Goal: Information Seeking & Learning: Learn about a topic

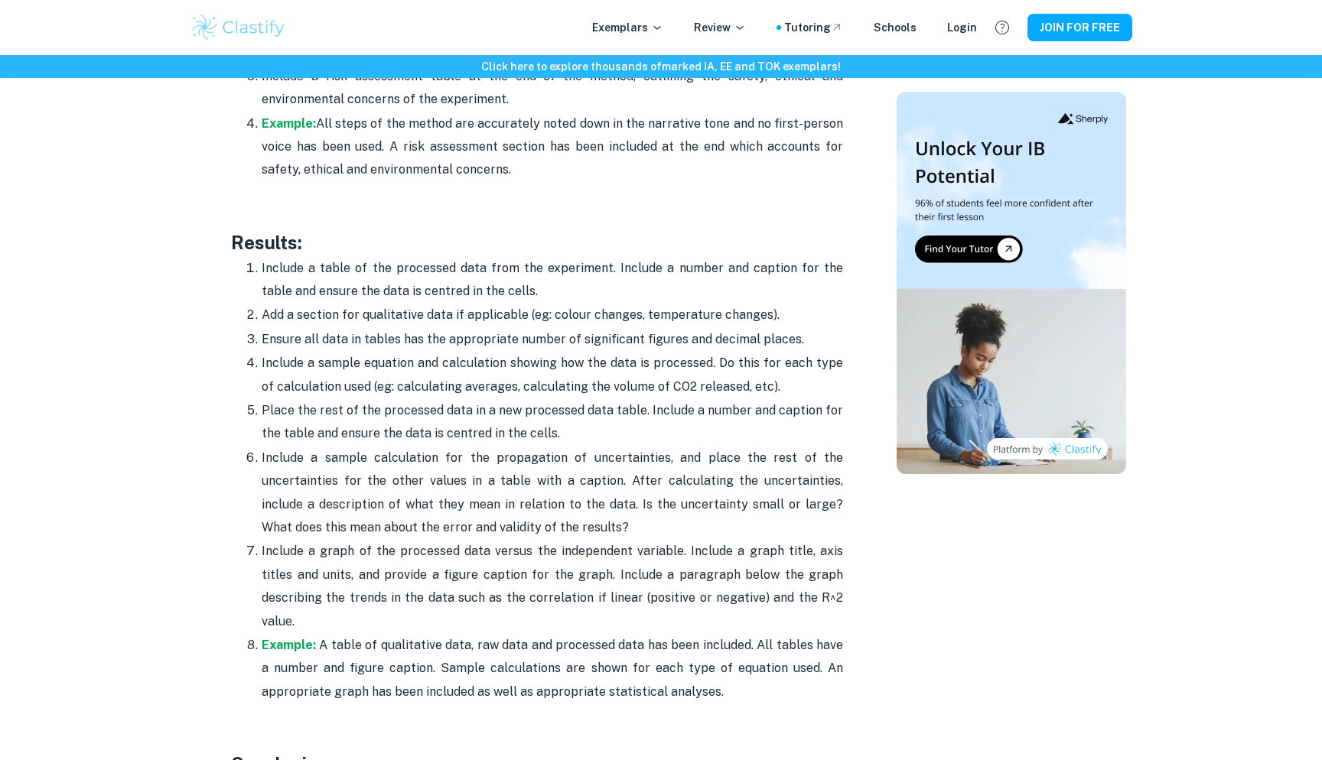
scroll to position [3476, 0]
drag, startPoint x: 787, startPoint y: 589, endPoint x: 727, endPoint y: 597, distance: 60.3
click at [727, 597] on p "Include a graph of the processed data versus the independent variable. Include …" at bounding box center [552, 584] width 581 height 93
copy p "R^2 value."
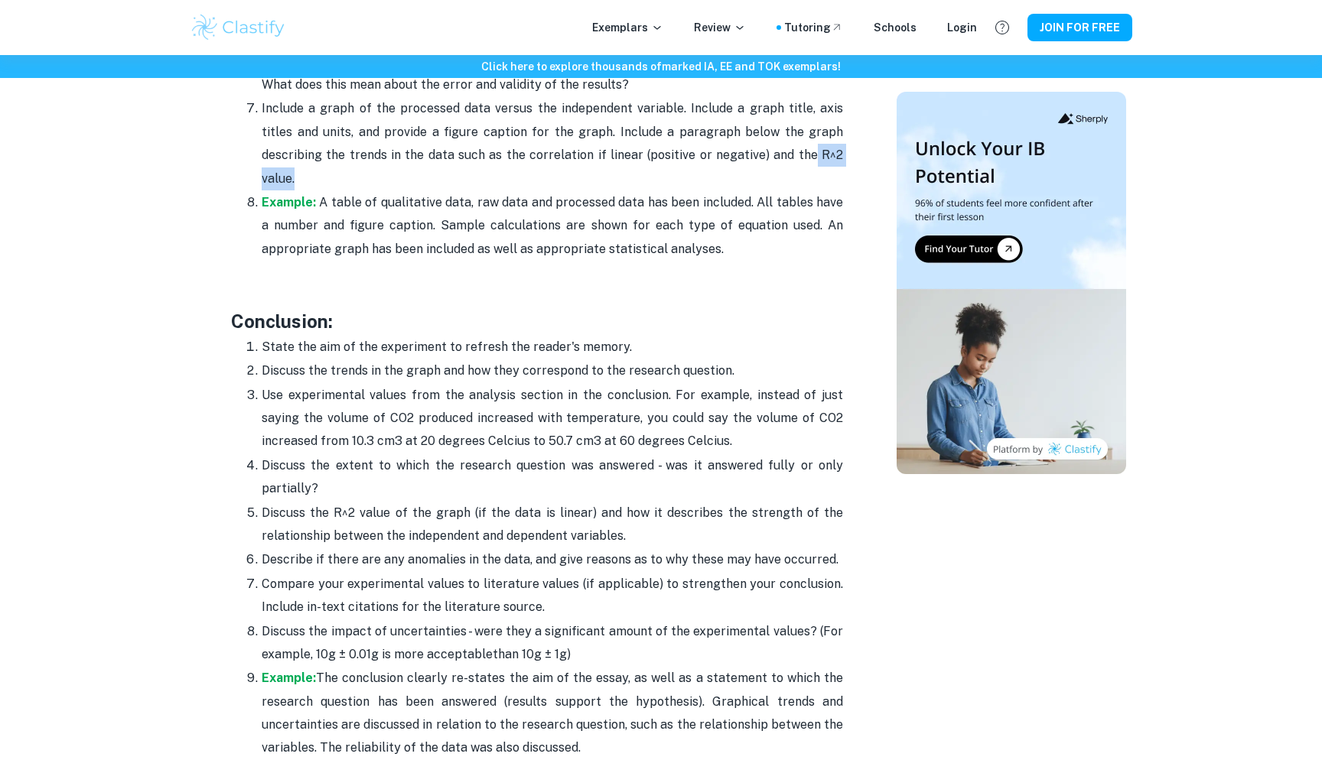
scroll to position [3947, 0]
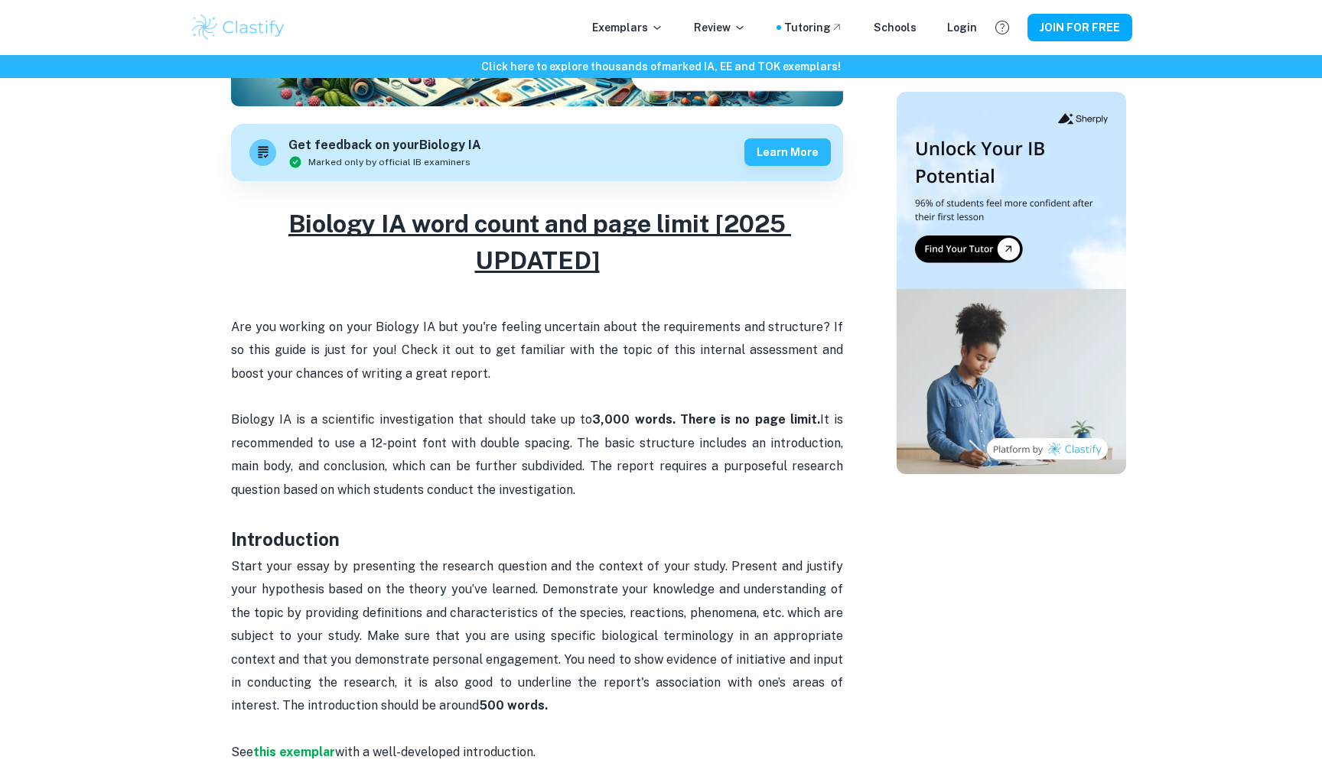
scroll to position [470, 0]
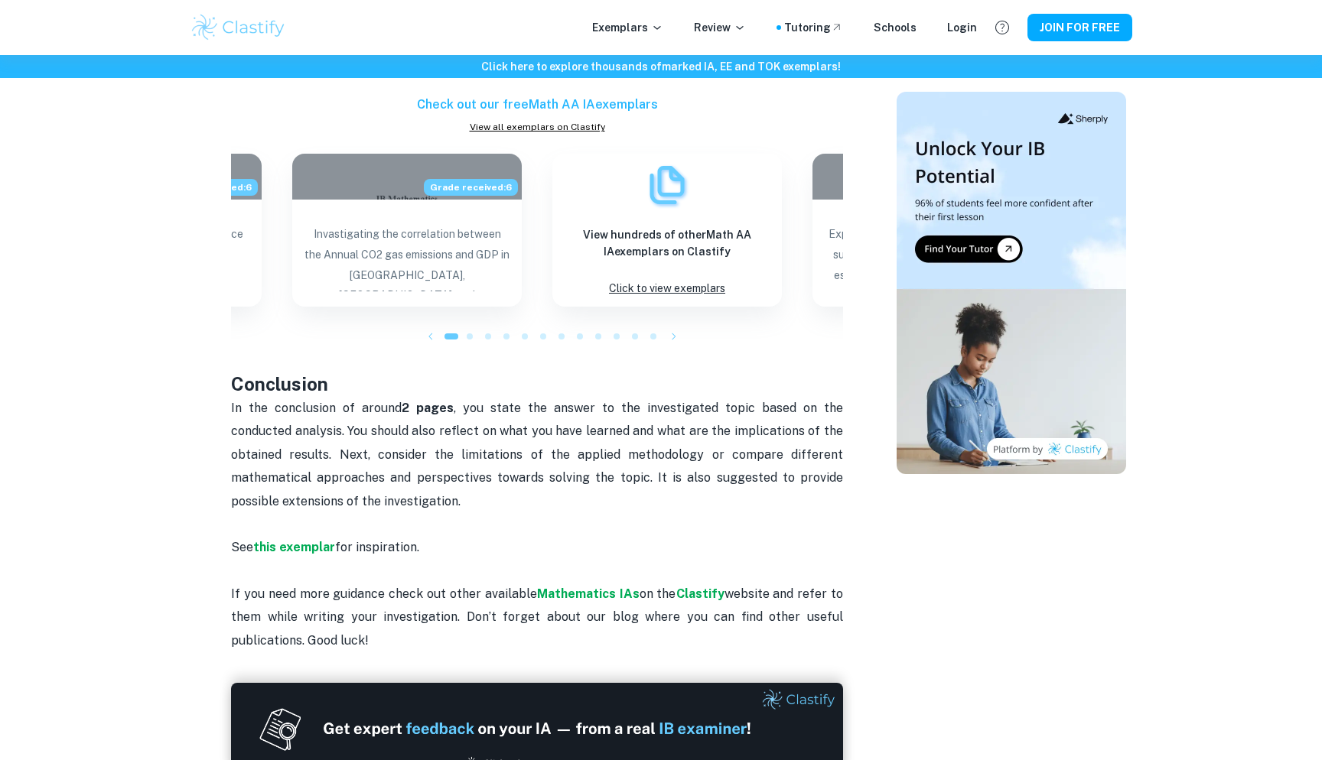
scroll to position [1322, 0]
click at [808, 30] on div "Tutoring" at bounding box center [813, 27] width 59 height 17
